Goal: Information Seeking & Learning: Learn about a topic

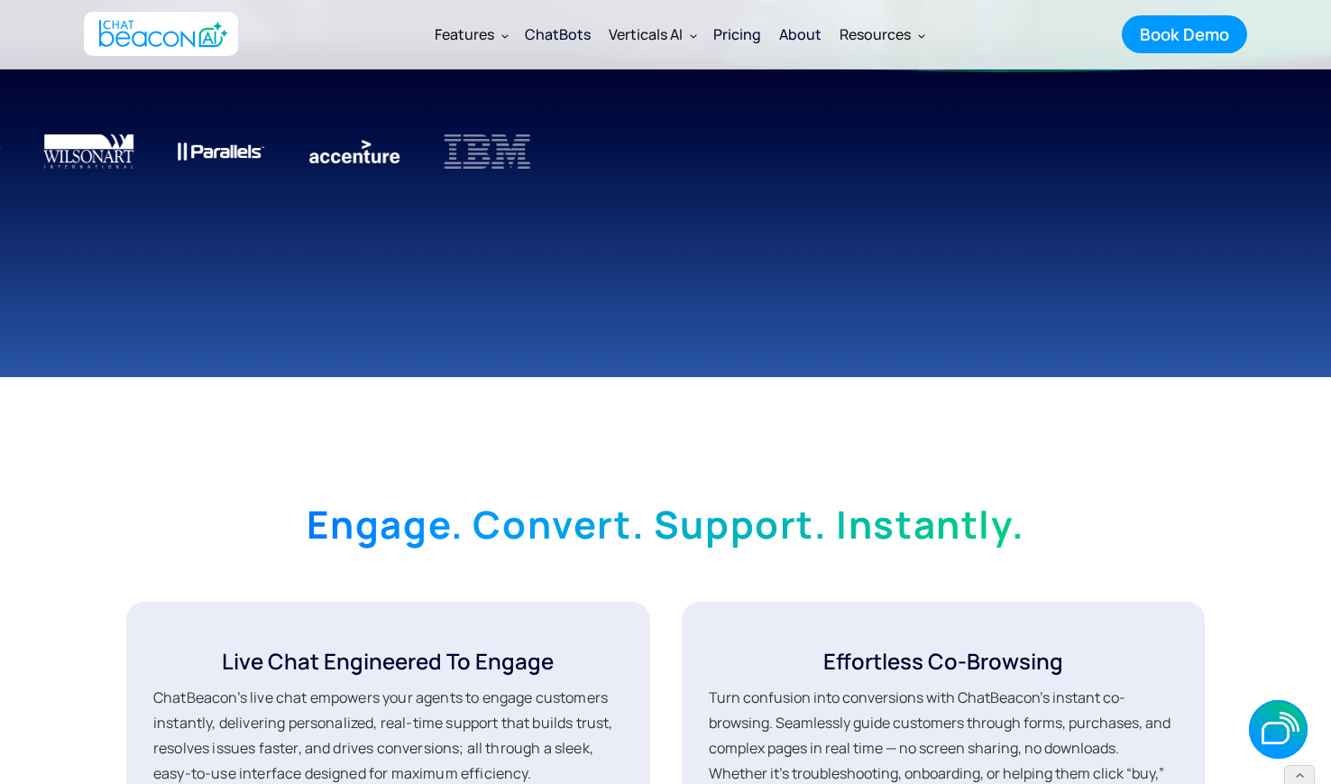
scroll to position [305, 0]
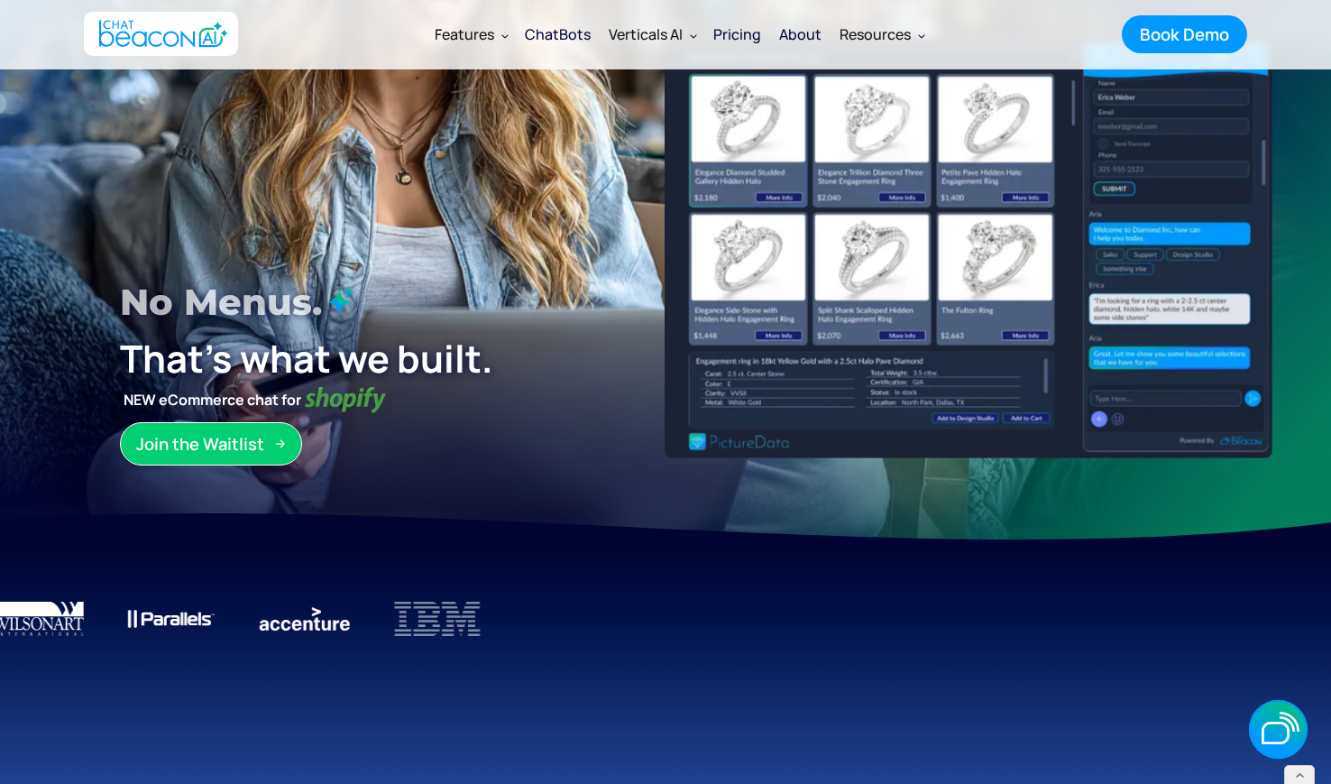
click at [555, 40] on div "ChatBots" at bounding box center [558, 34] width 66 height 25
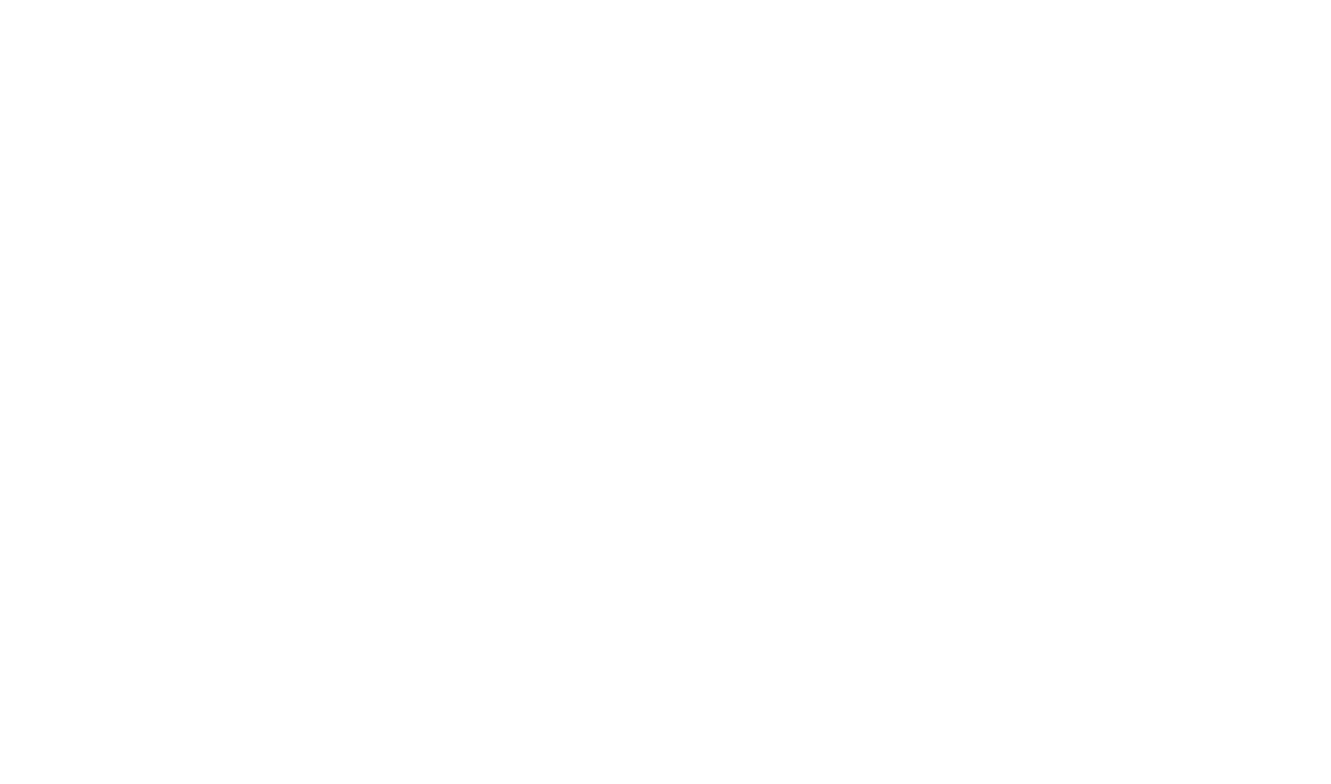
click at [570, 28] on div "ChatBots" at bounding box center [558, 34] width 66 height 25
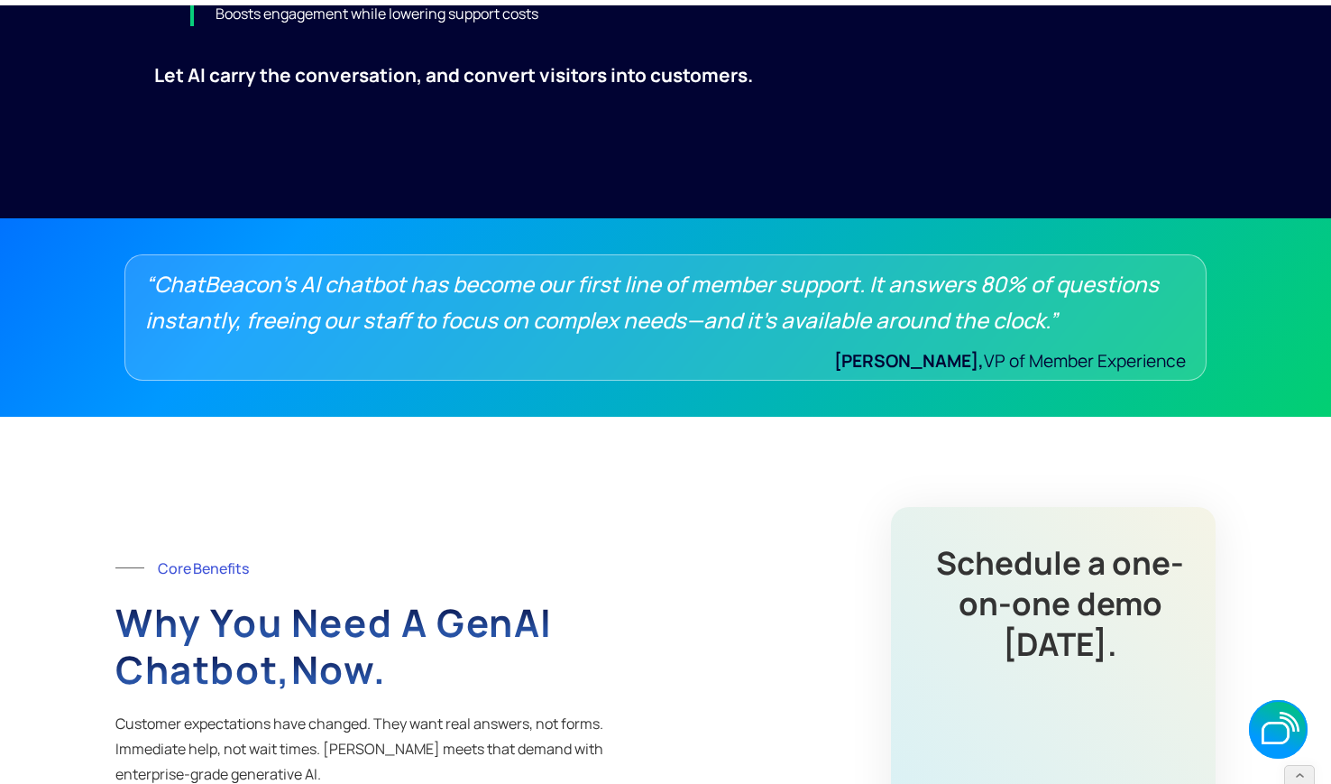
scroll to position [1065, 0]
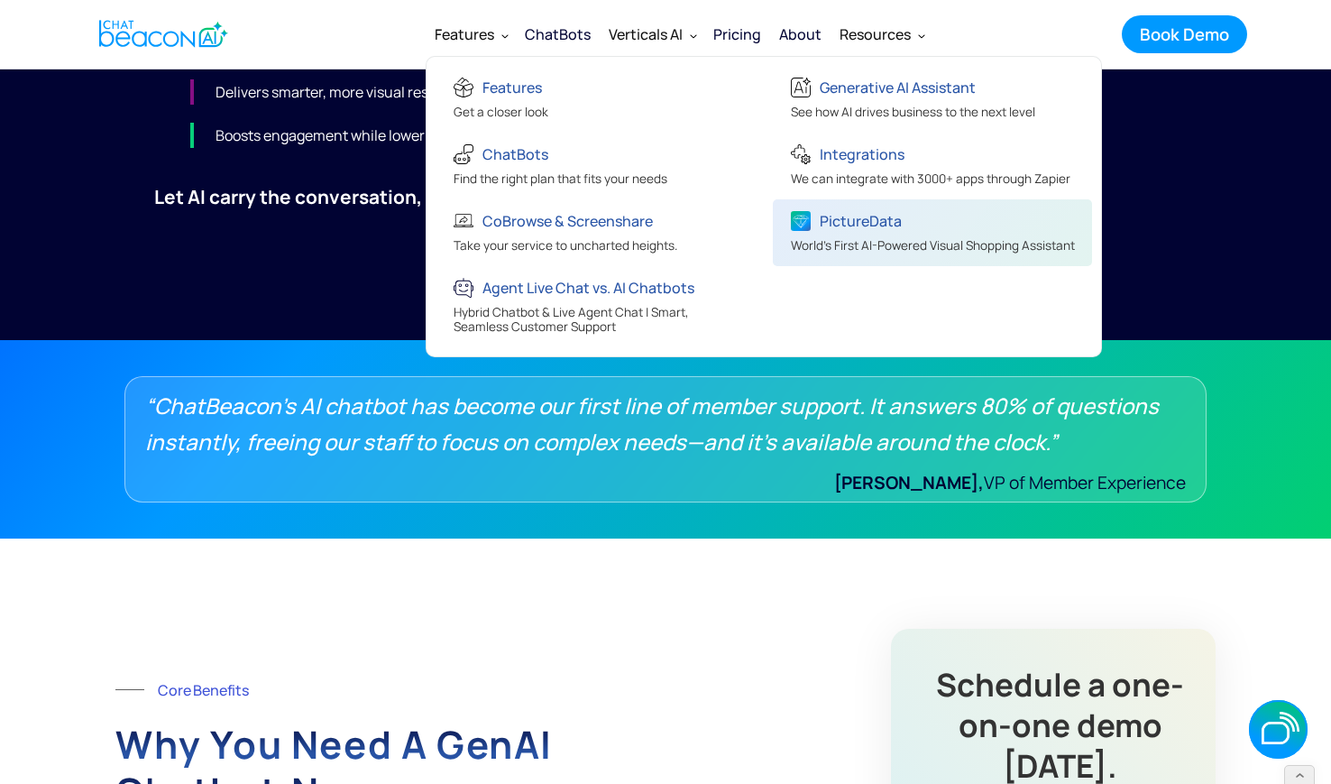
click at [884, 241] on span "World's First AI-Powered Visual Shopping Assistant" at bounding box center [933, 245] width 284 height 16
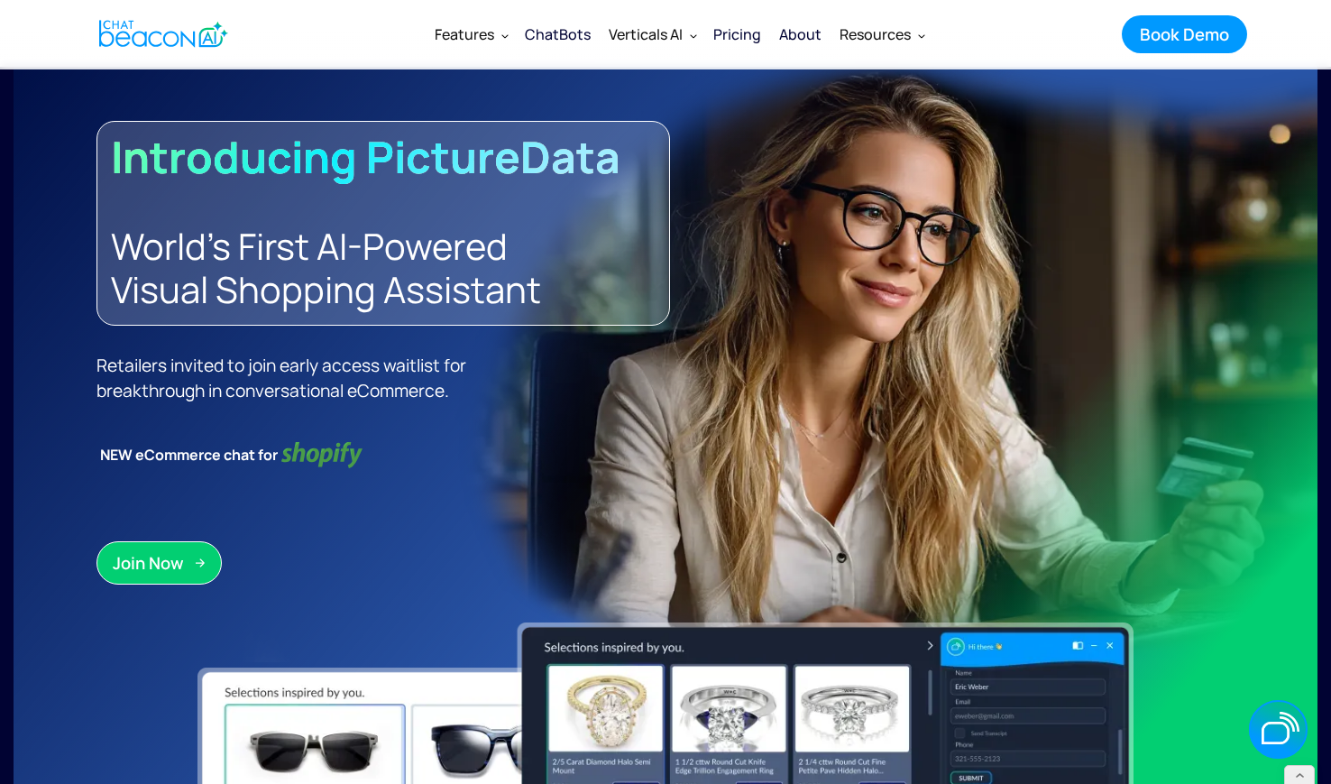
click at [570, 30] on div "ChatBots" at bounding box center [558, 34] width 66 height 25
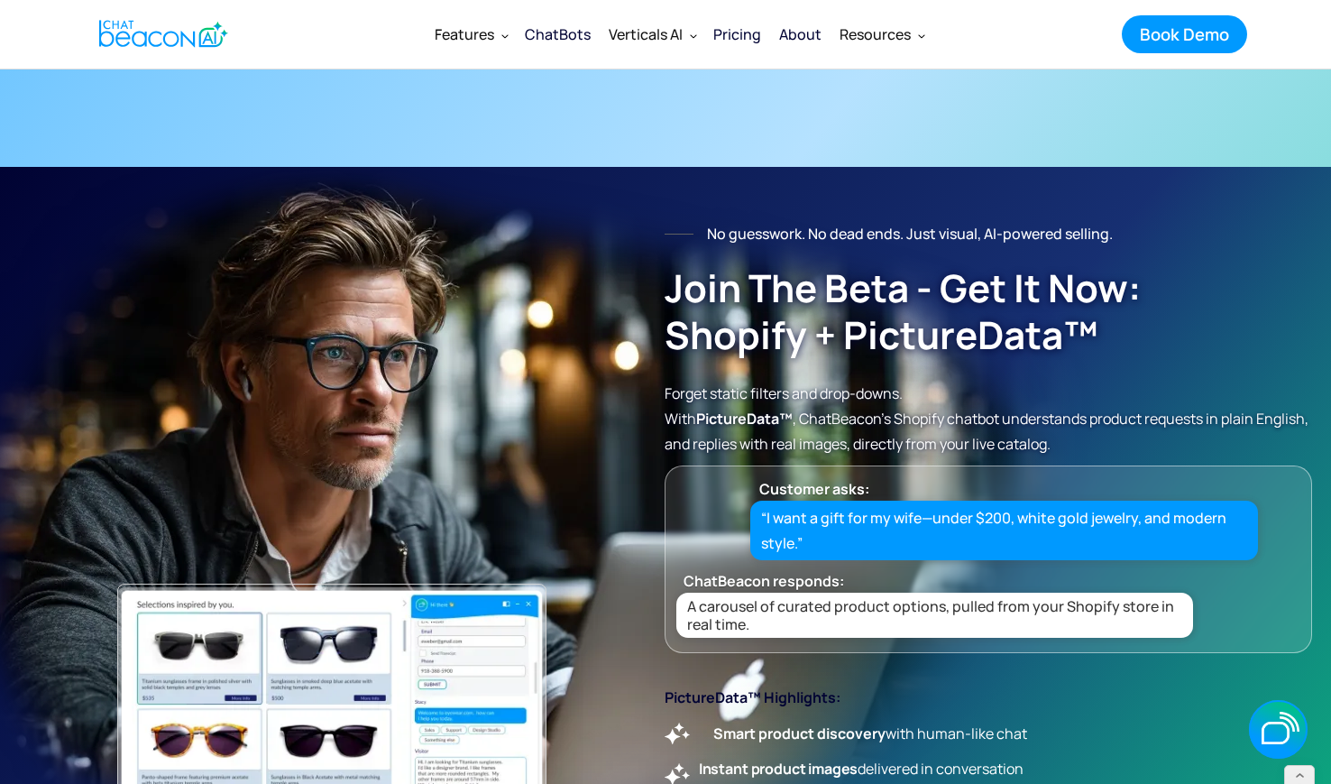
scroll to position [3886, 0]
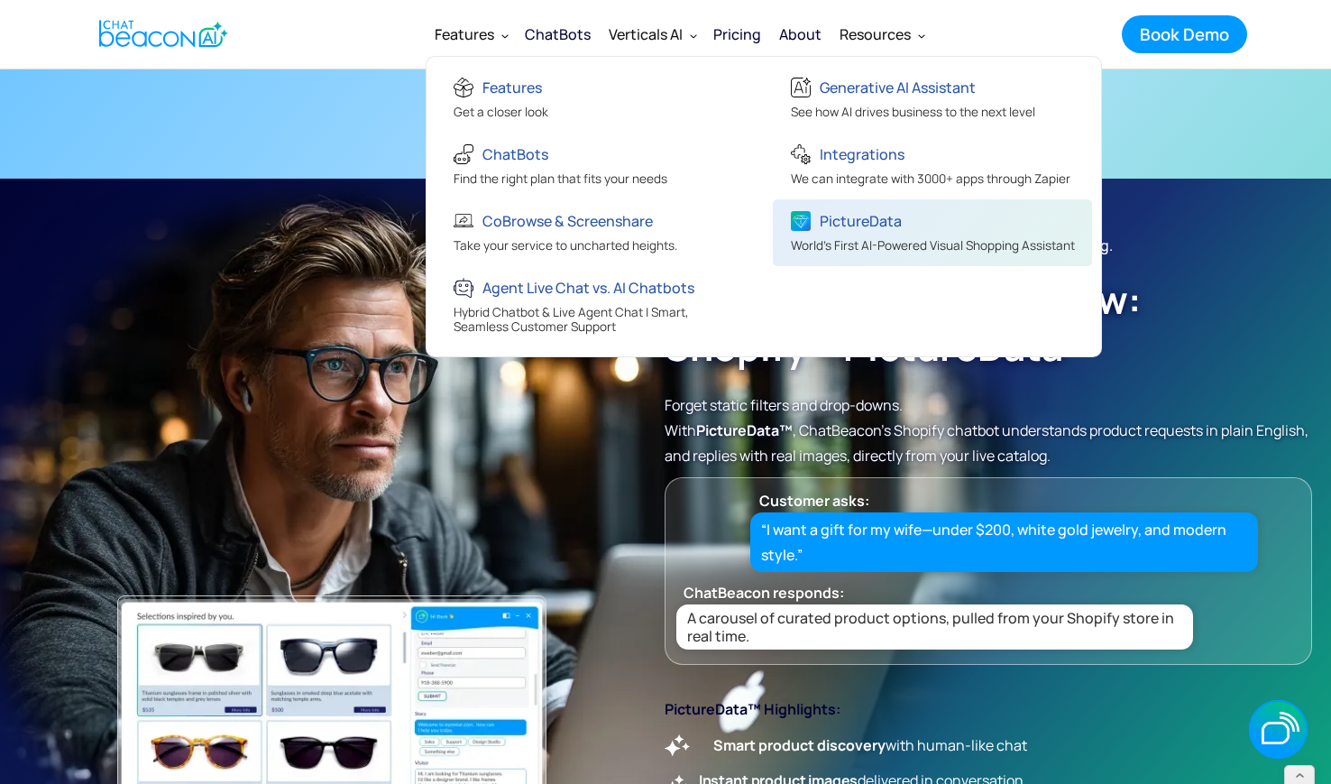
click at [855, 235] on div "PictureData" at bounding box center [933, 223] width 284 height 30
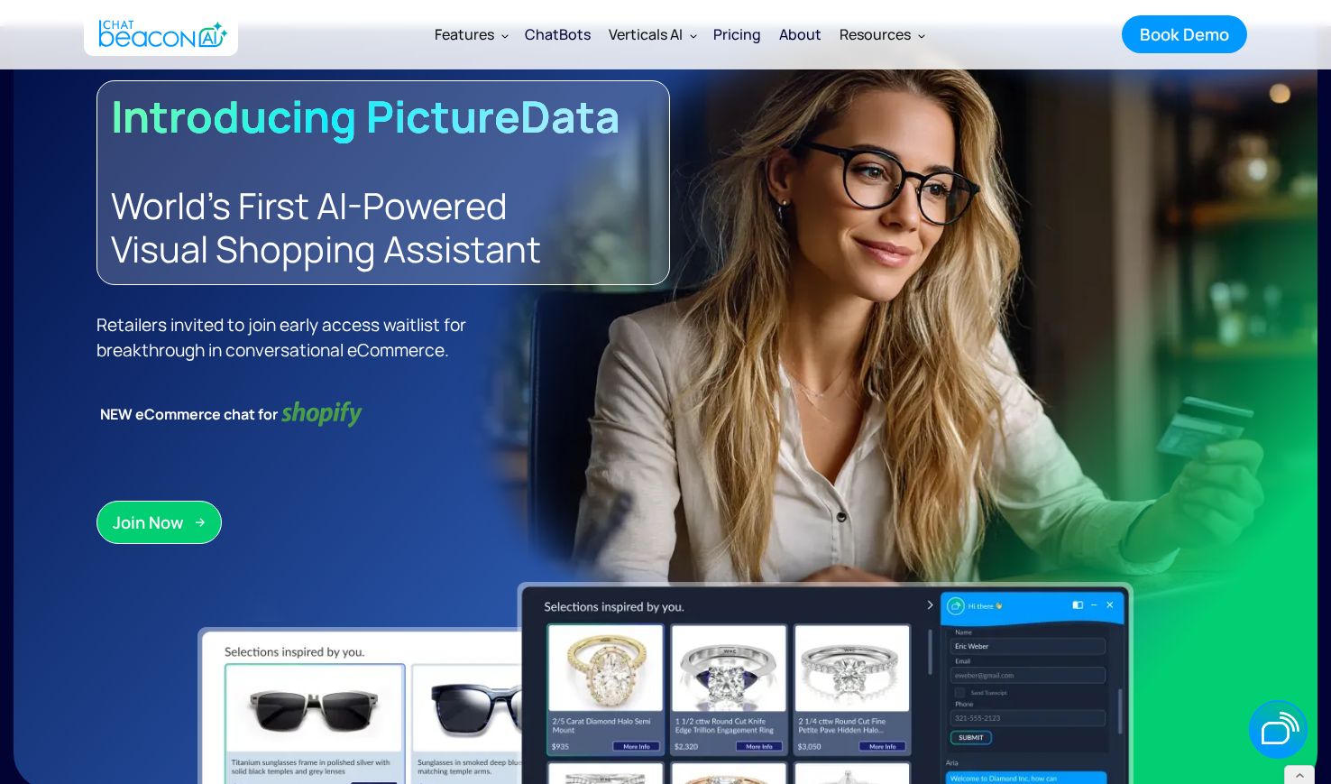
scroll to position [41, 0]
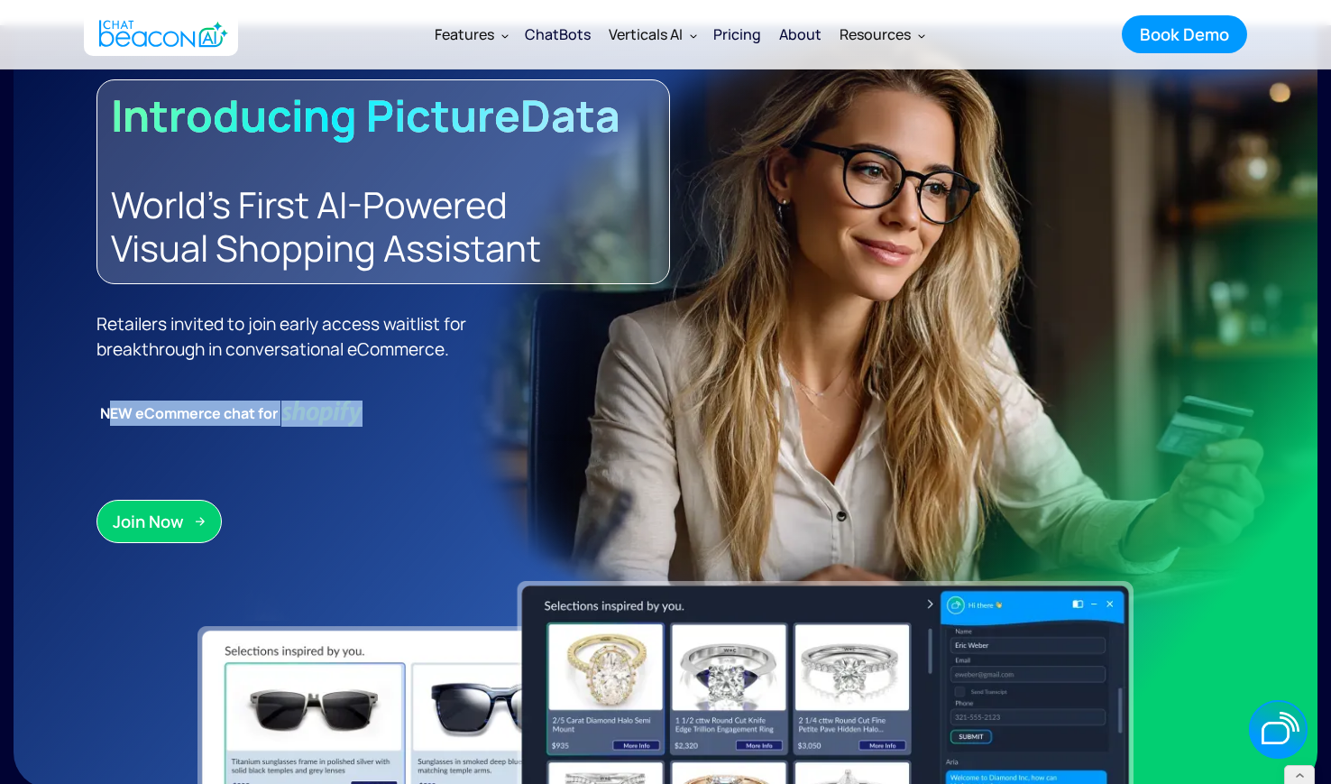
drag, startPoint x: 373, startPoint y: 407, endPoint x: 80, endPoint y: 398, distance: 292.4
click at [80, 398] on div "Introducing PictureData World's First AI-Powered Visual Shopping Assistant Reta…" at bounding box center [666, 406] width 1304 height 763
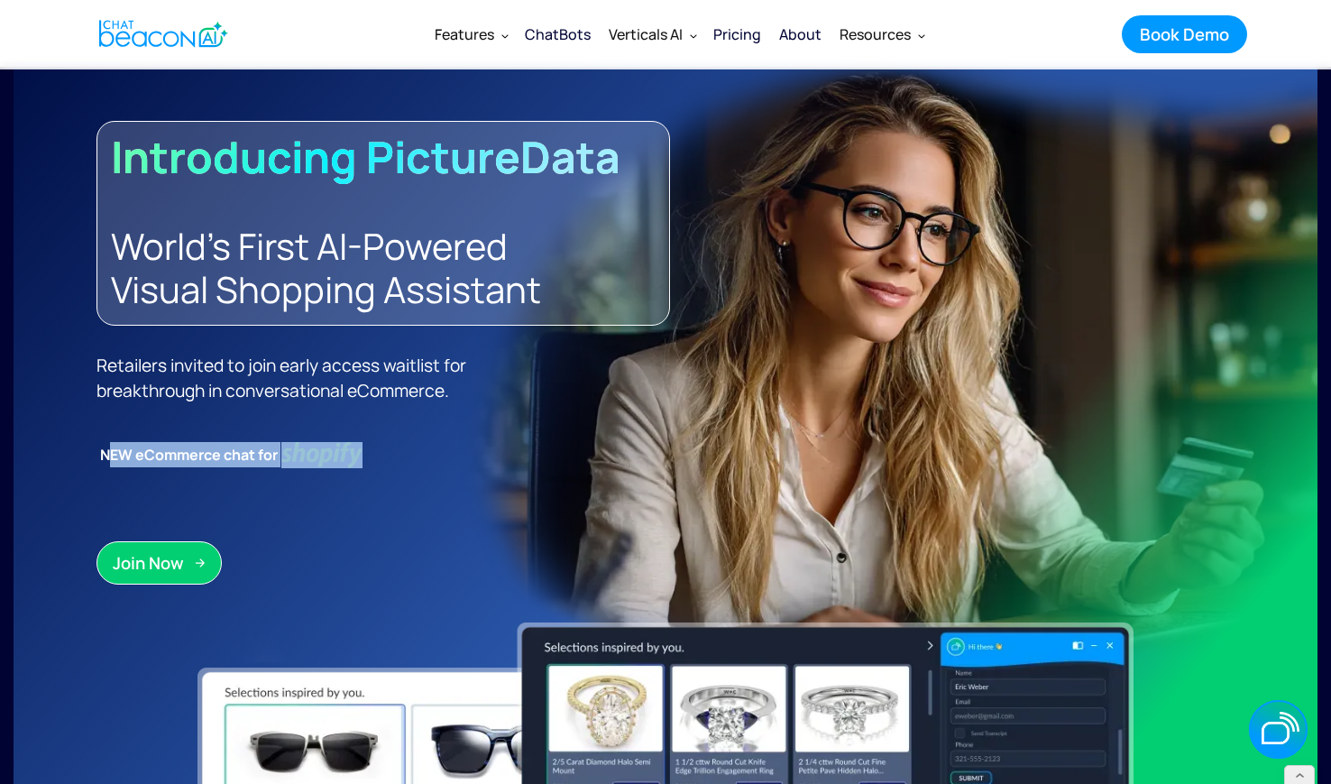
click at [562, 39] on div "ChatBots" at bounding box center [558, 34] width 66 height 25
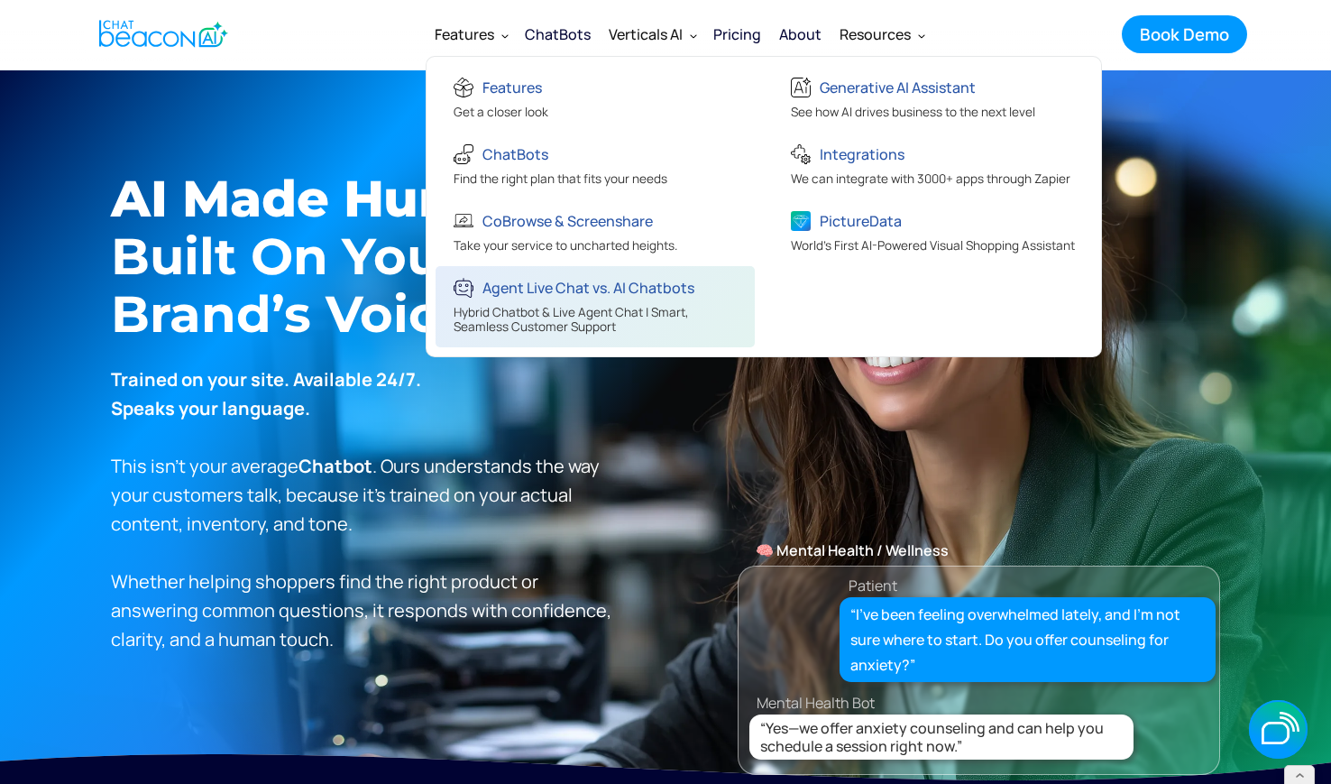
click at [504, 292] on div "Agent Live Chat vs. AI Chatbots" at bounding box center [589, 287] width 212 height 25
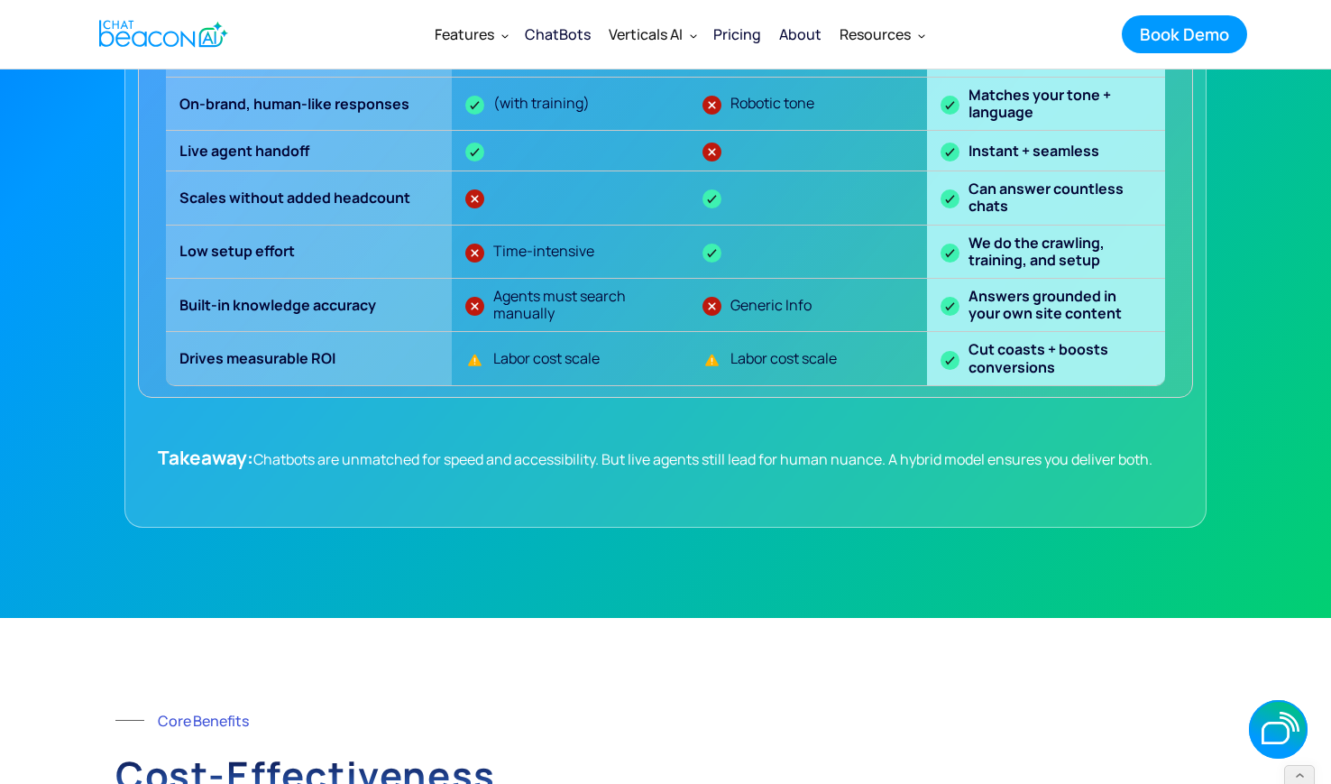
scroll to position [1573, 0]
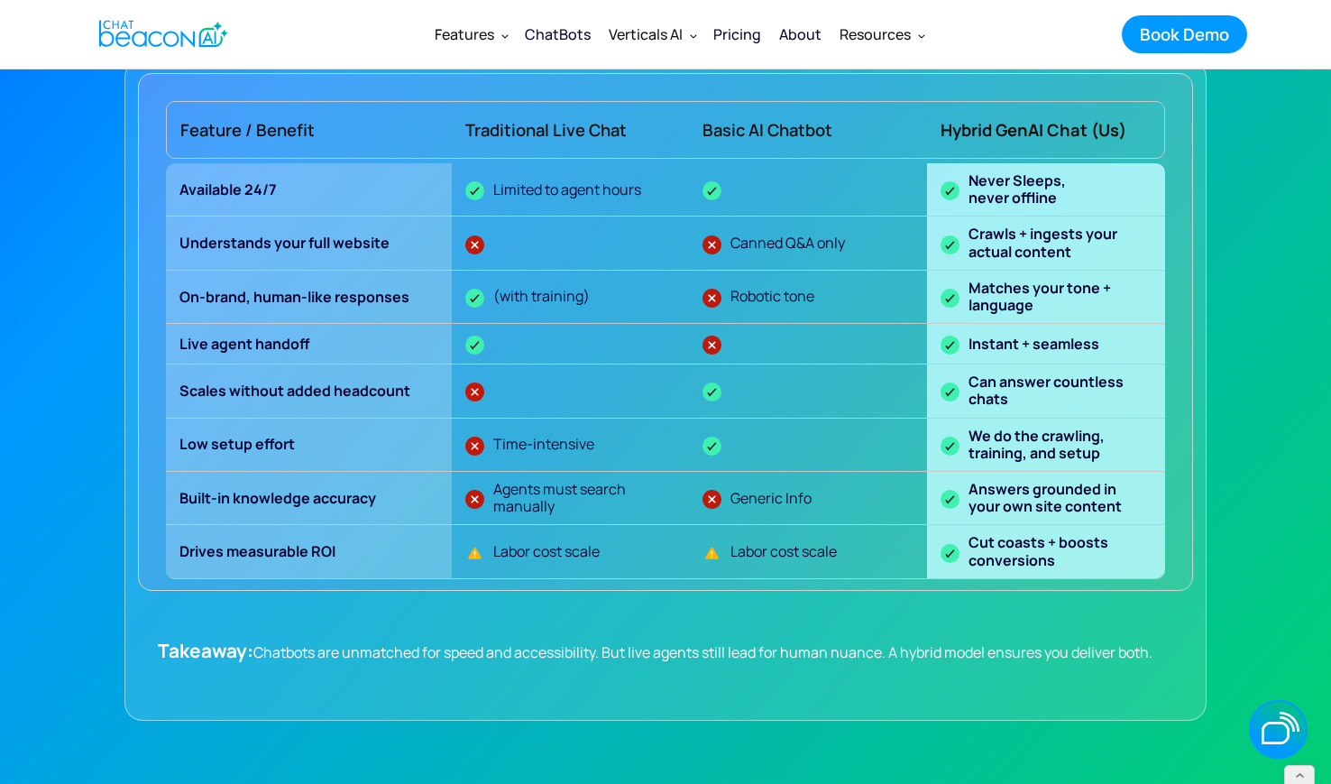
click at [558, 28] on div "ChatBots" at bounding box center [558, 34] width 66 height 25
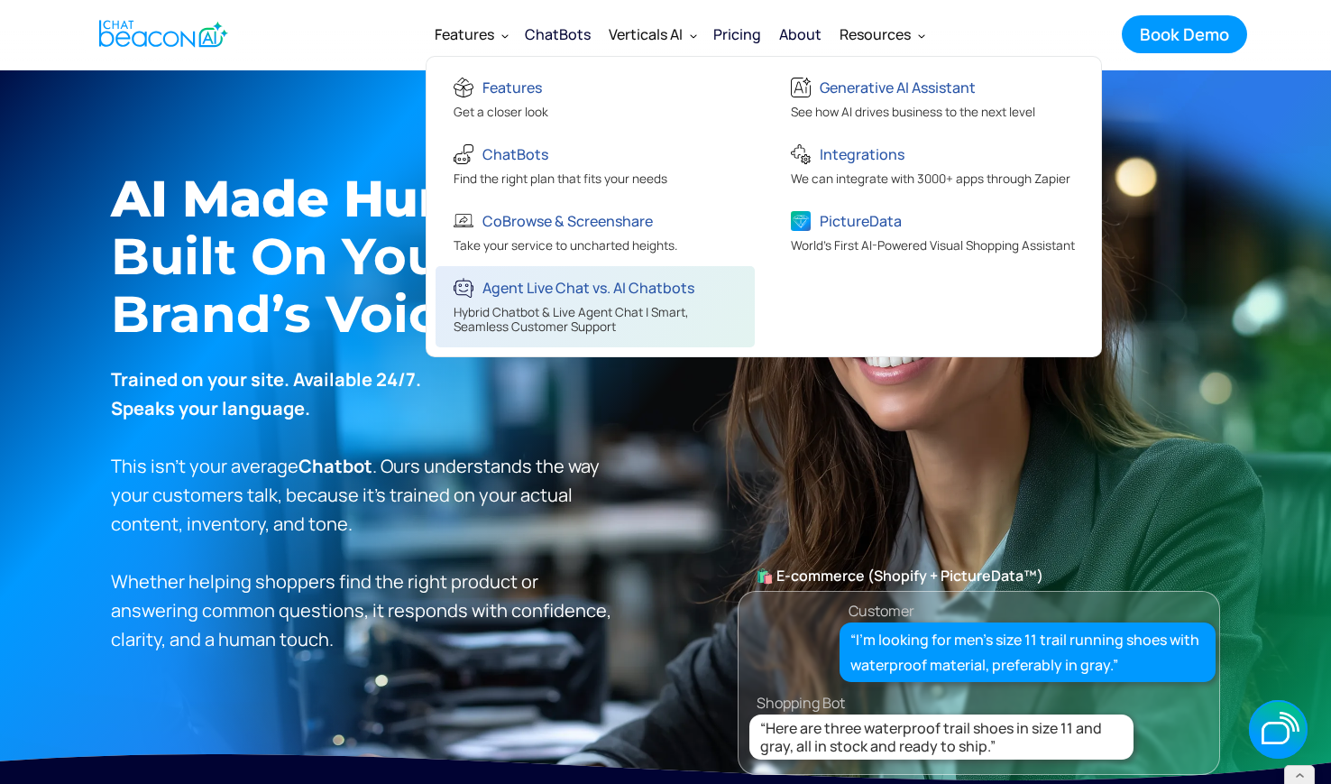
click at [633, 284] on div "Agent Live Chat vs. AI Chatbots" at bounding box center [589, 287] width 212 height 25
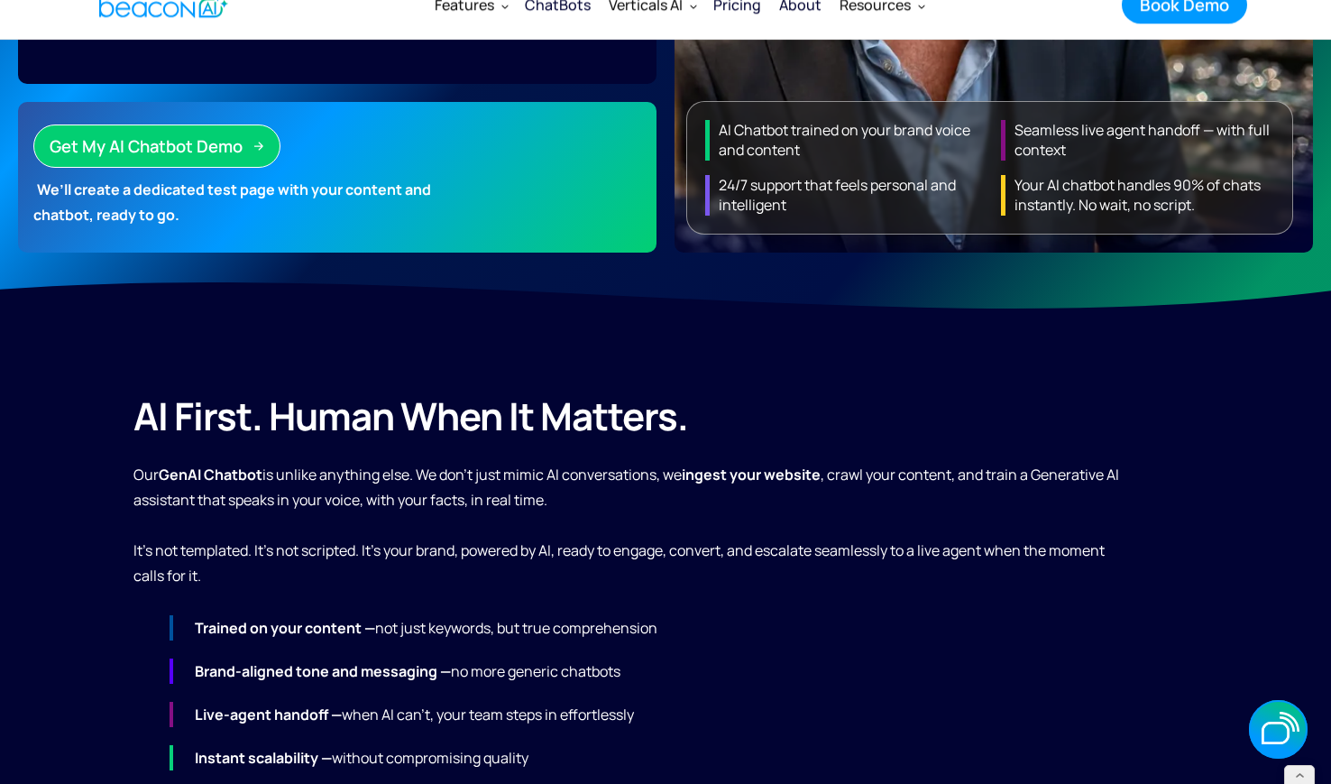
scroll to position [284, 0]
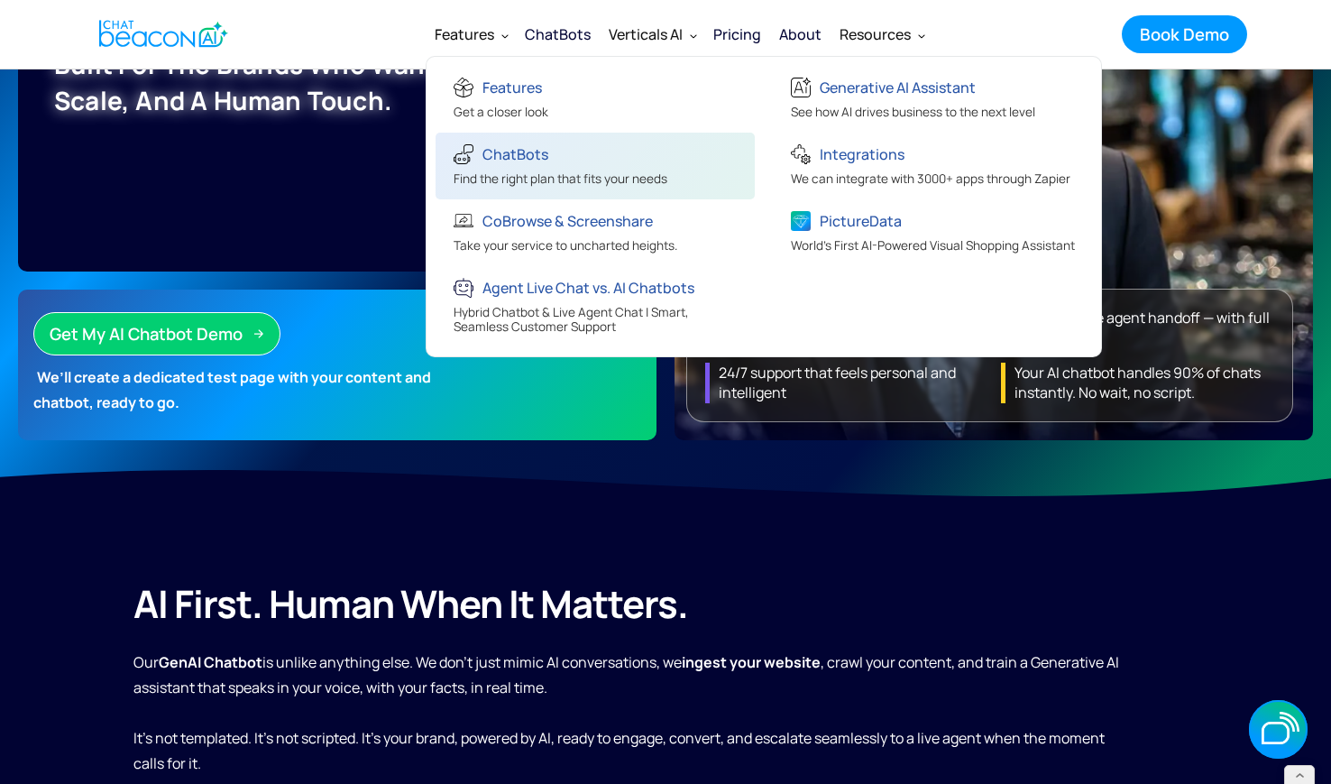
click at [540, 161] on div "ChatBots" at bounding box center [516, 154] width 66 height 25
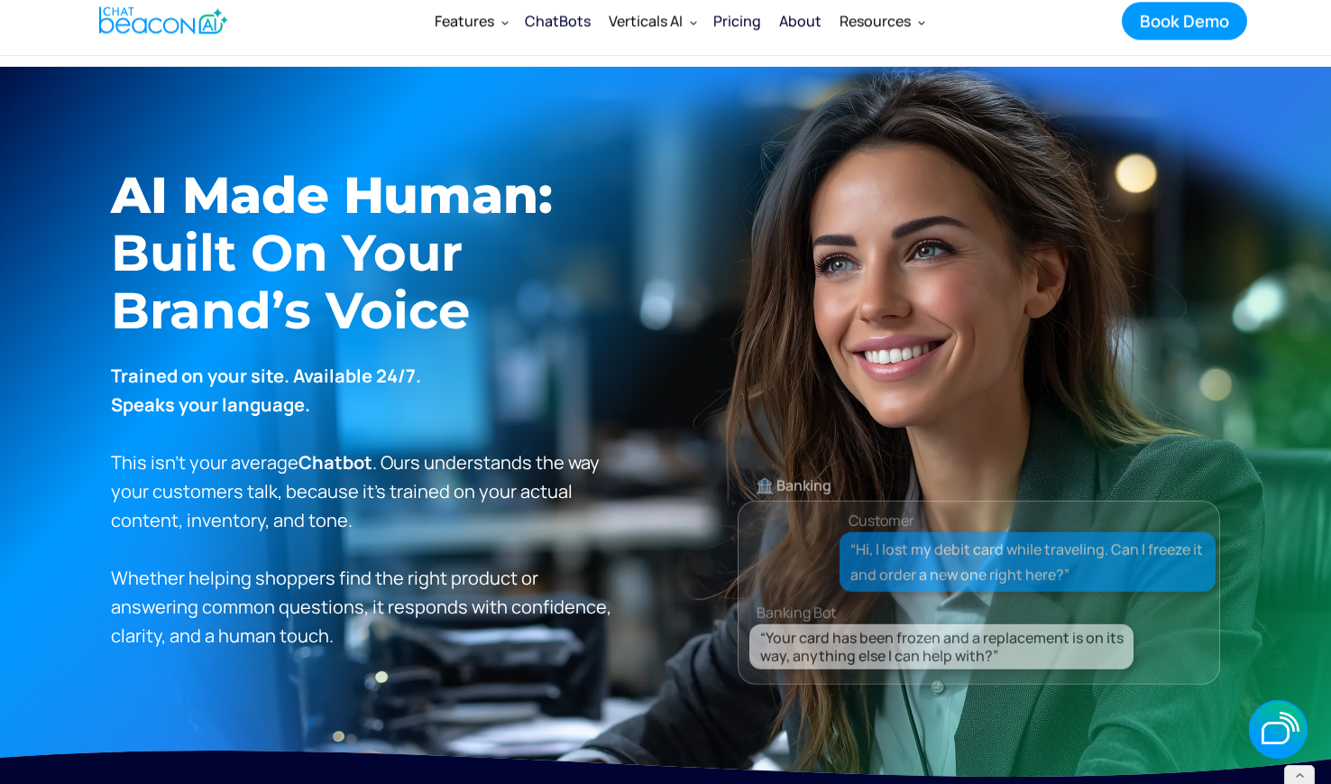
scroll to position [1, 0]
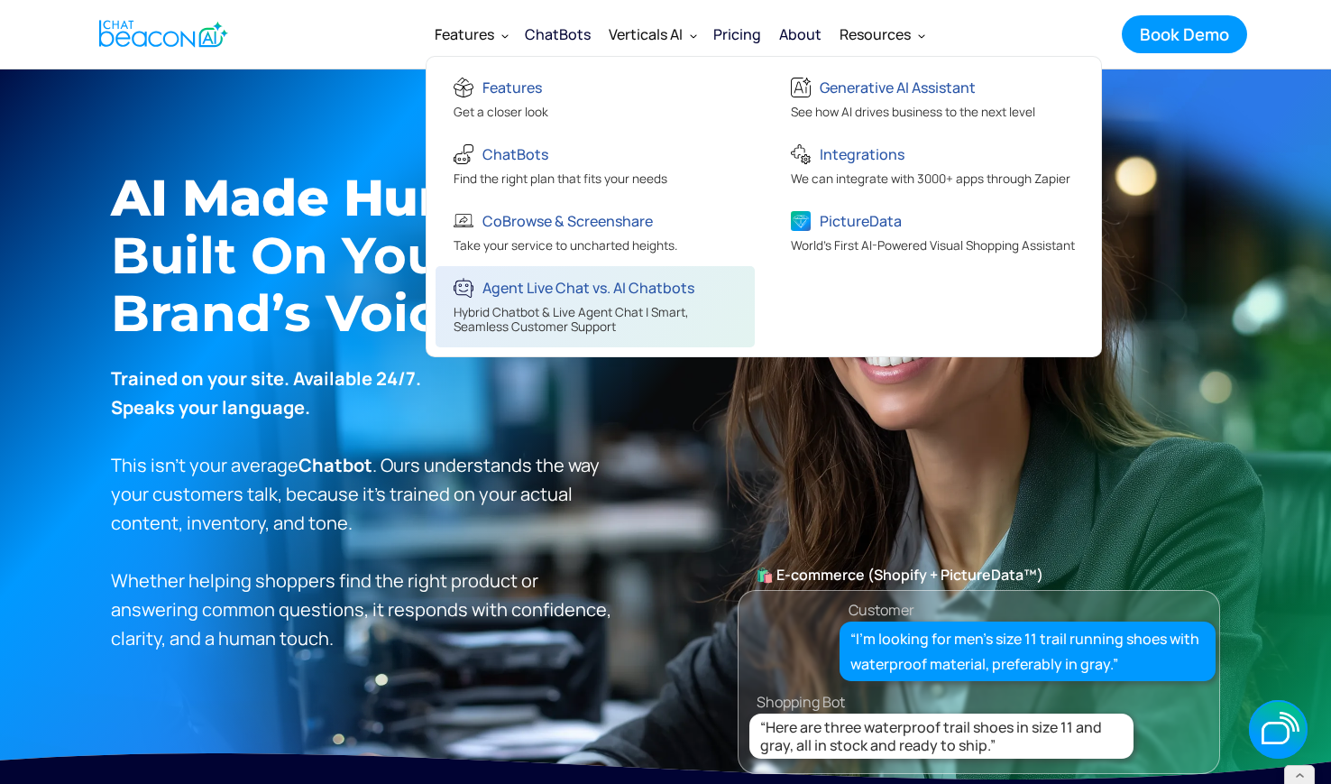
click at [599, 311] on div "Hybrid Chatbot & Live Agent Chat | Smart, Seamless Customer Support" at bounding box center [598, 321] width 288 height 33
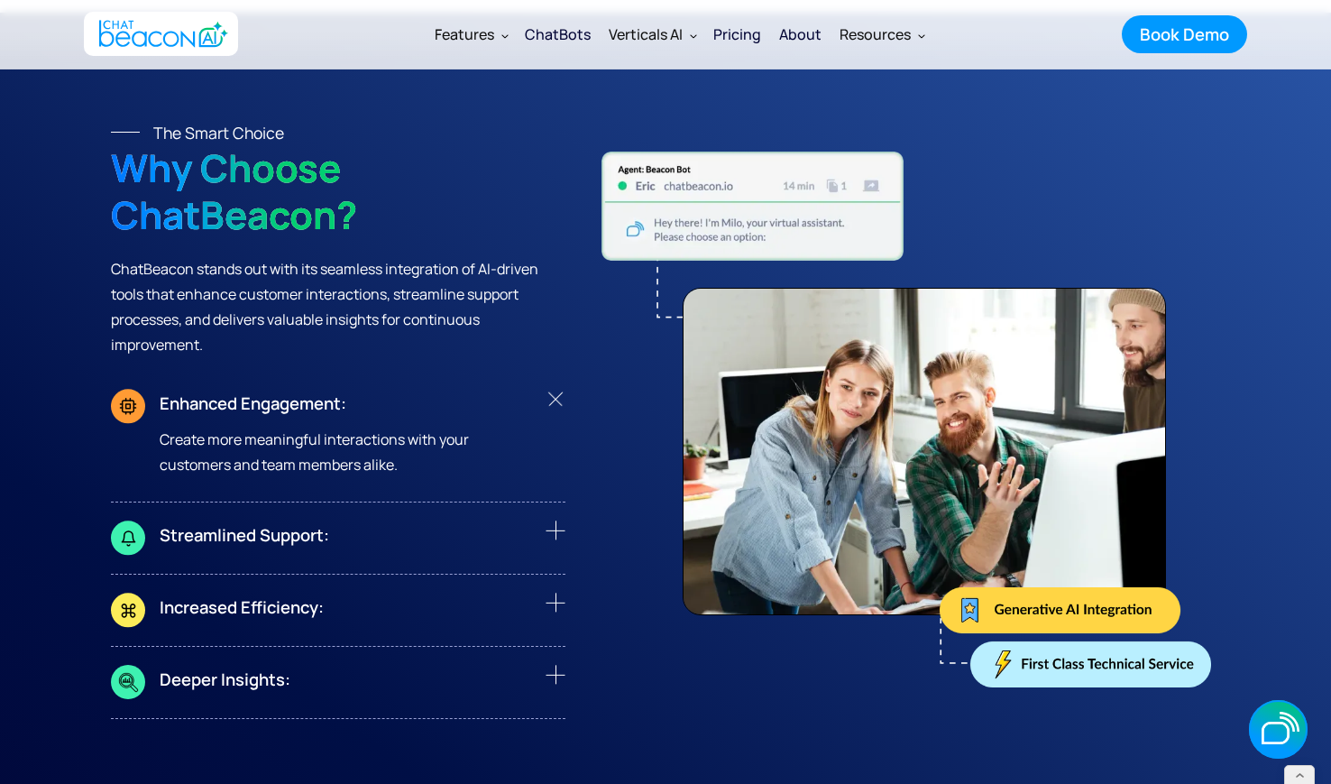
scroll to position [6699, 0]
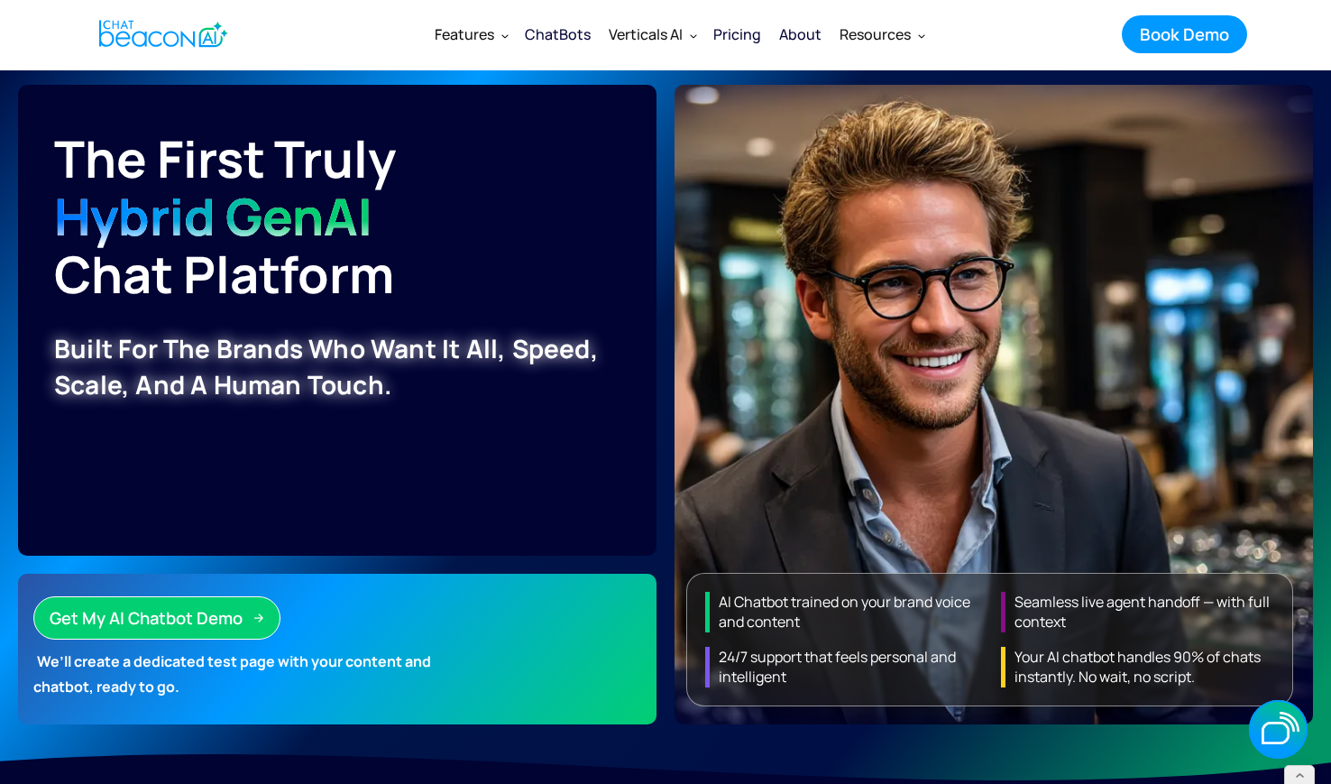
click at [170, 32] on img "home" at bounding box center [163, 33] width 129 height 35
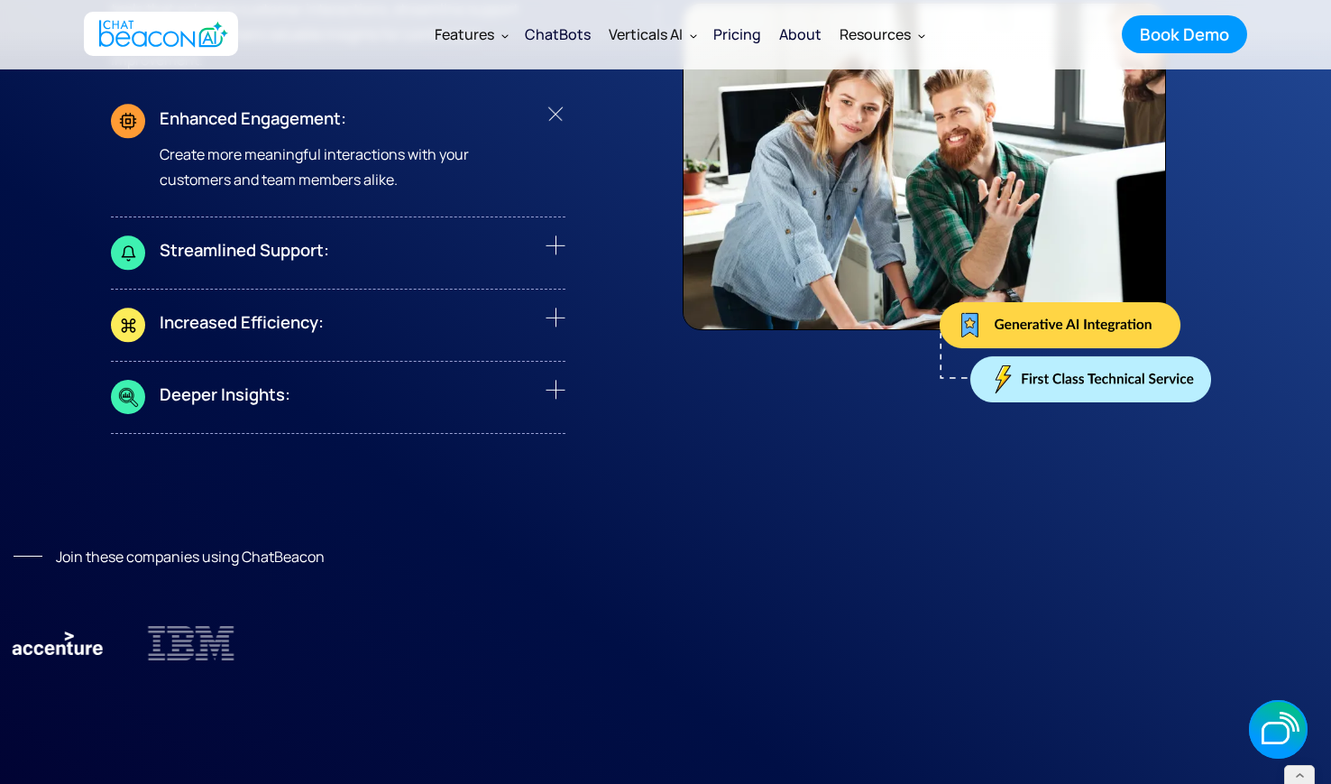
scroll to position [6214, 0]
